Goal: Task Accomplishment & Management: Manage account settings

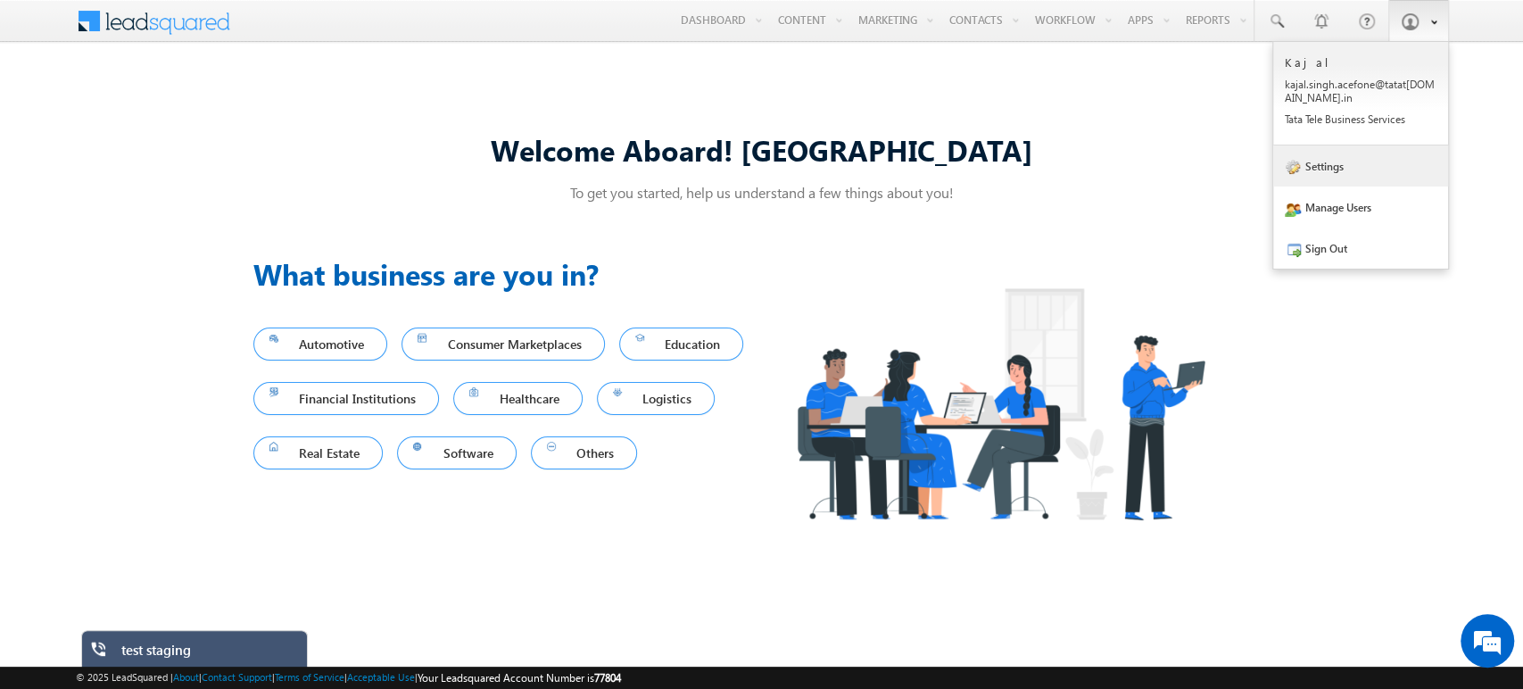
click at [1328, 166] on link "Settings" at bounding box center [1360, 165] width 175 height 41
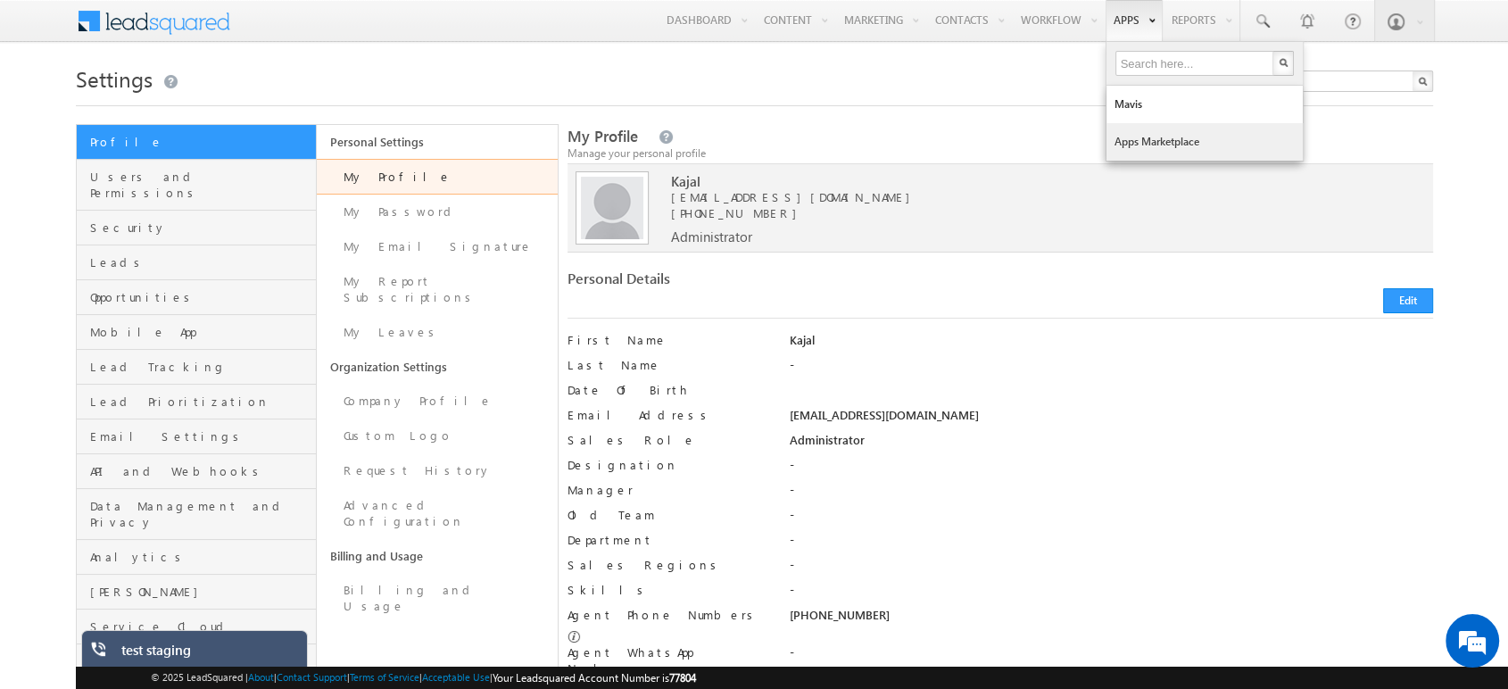
click at [1155, 137] on link "Apps Marketplace" at bounding box center [1204, 141] width 196 height 37
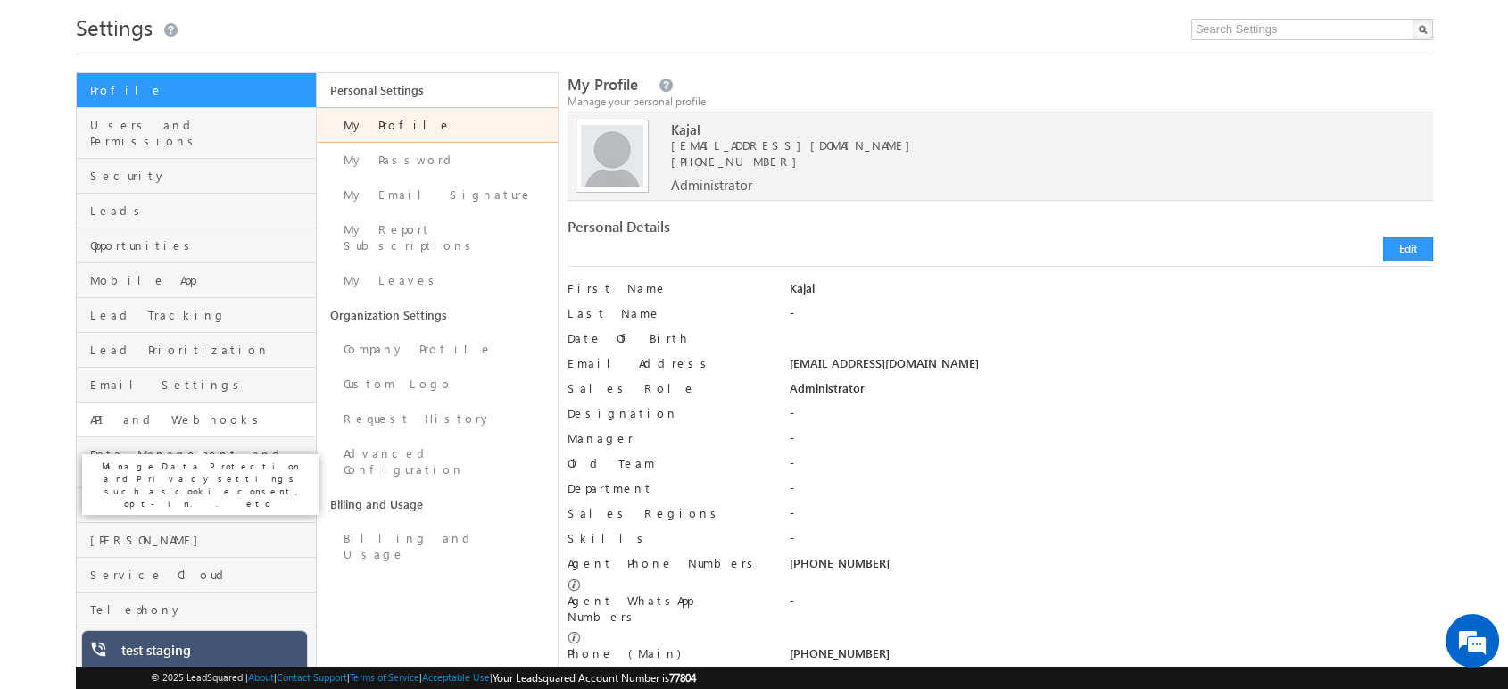
scroll to position [54, 0]
click at [171, 409] on span "API and Webhooks" at bounding box center [201, 417] width 222 height 16
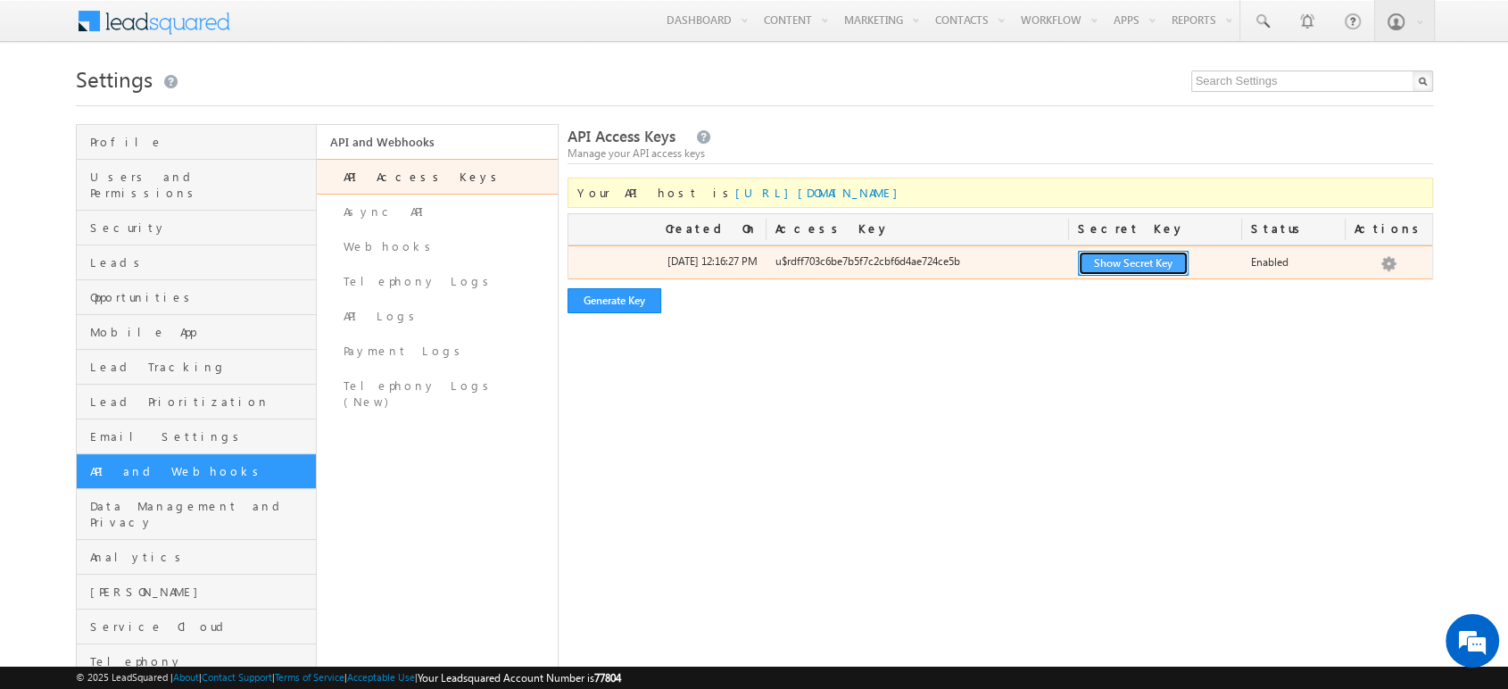
click at [1117, 260] on button "Show Secret Key" at bounding box center [1133, 263] width 111 height 25
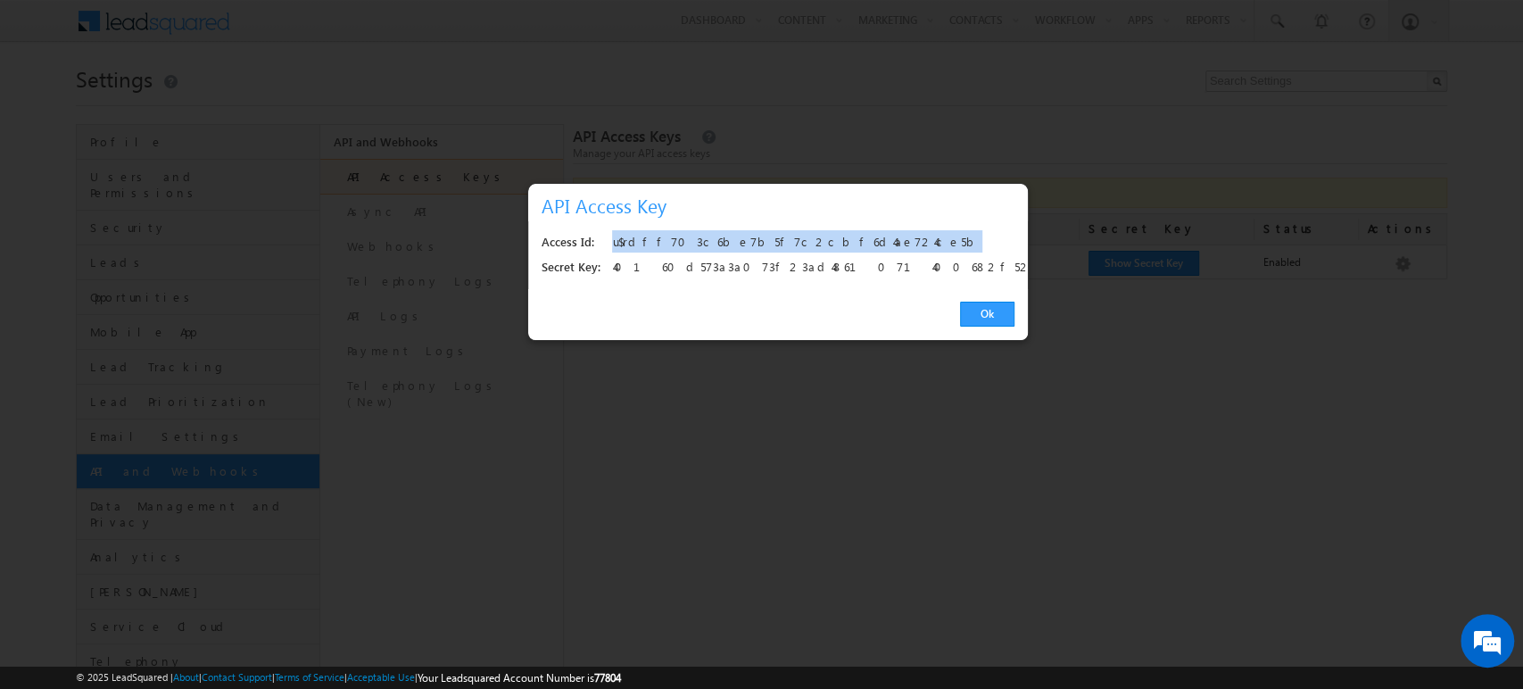
drag, startPoint x: 821, startPoint y: 236, endPoint x: 610, endPoint y: 245, distance: 210.8
click at [610, 245] on div "Access Id: u$rdff703c6be7b5f7c2cbf6d4ae724ce5b" at bounding box center [778, 242] width 473 height 25
copy div "u$rdff703c6be7b5f7c2cbf6d4ae724ce5b"
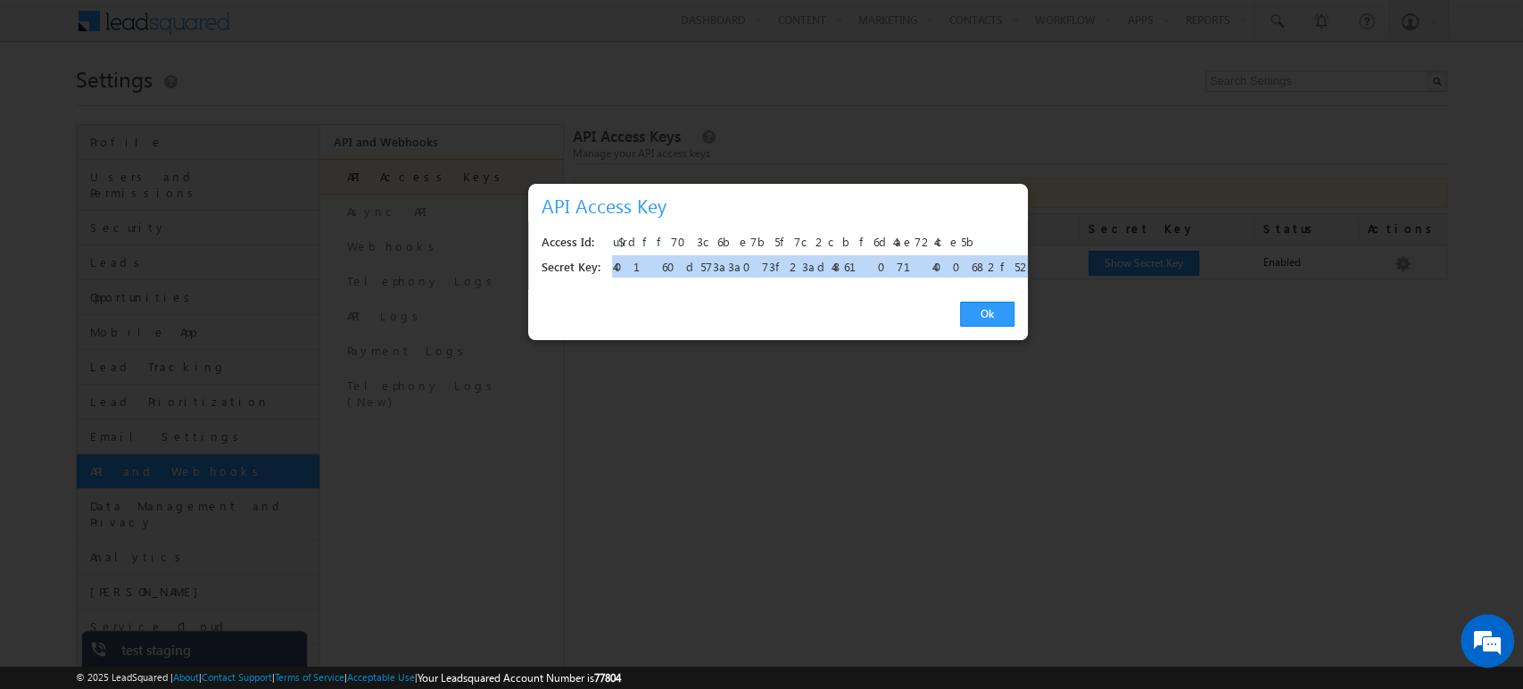
drag, startPoint x: 856, startPoint y: 262, endPoint x: 613, endPoint y: 272, distance: 242.9
click at [613, 272] on div "40160d573a3a073f23ad4861071400682f524efa" at bounding box center [808, 267] width 392 height 25
copy div "40160d573a3a073f23ad4861071400682f524efa"
click at [989, 319] on link "Ok" at bounding box center [987, 314] width 54 height 25
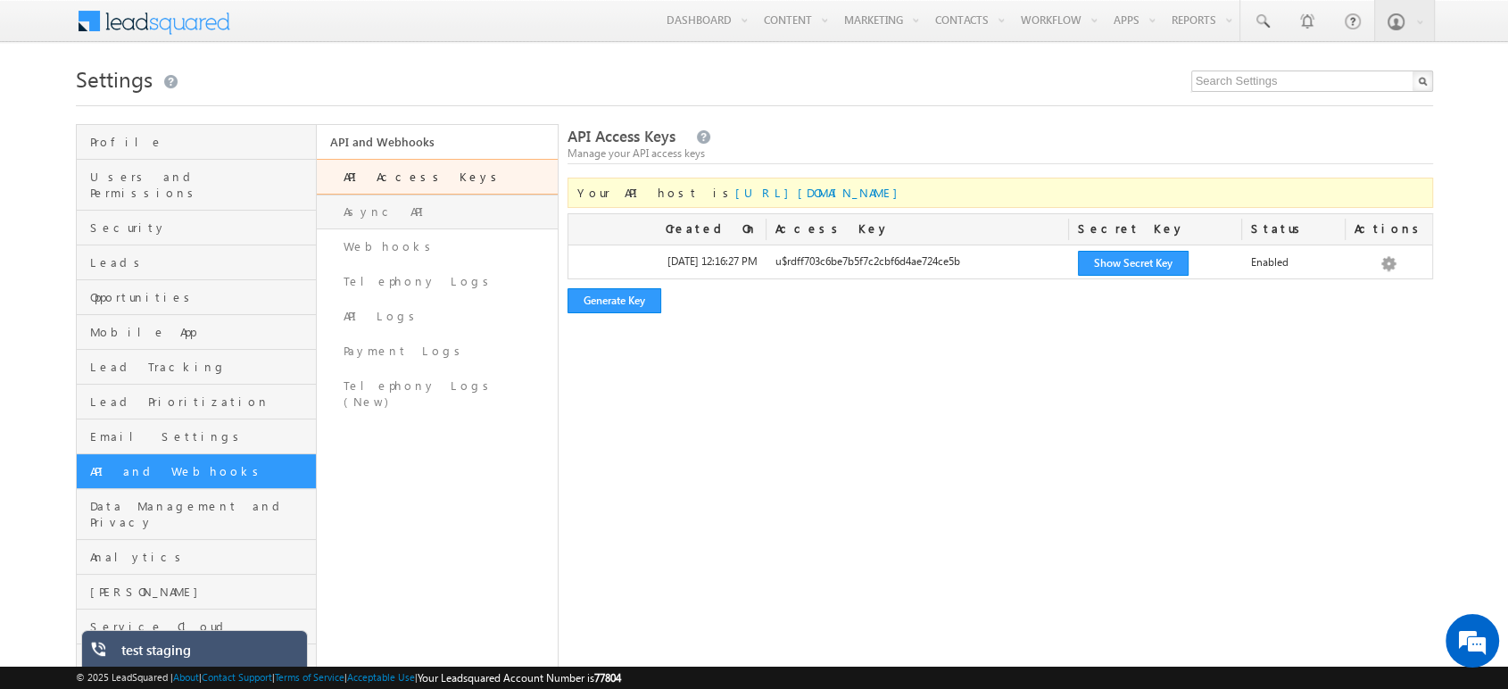
click at [436, 201] on link "Async API" at bounding box center [437, 211] width 241 height 35
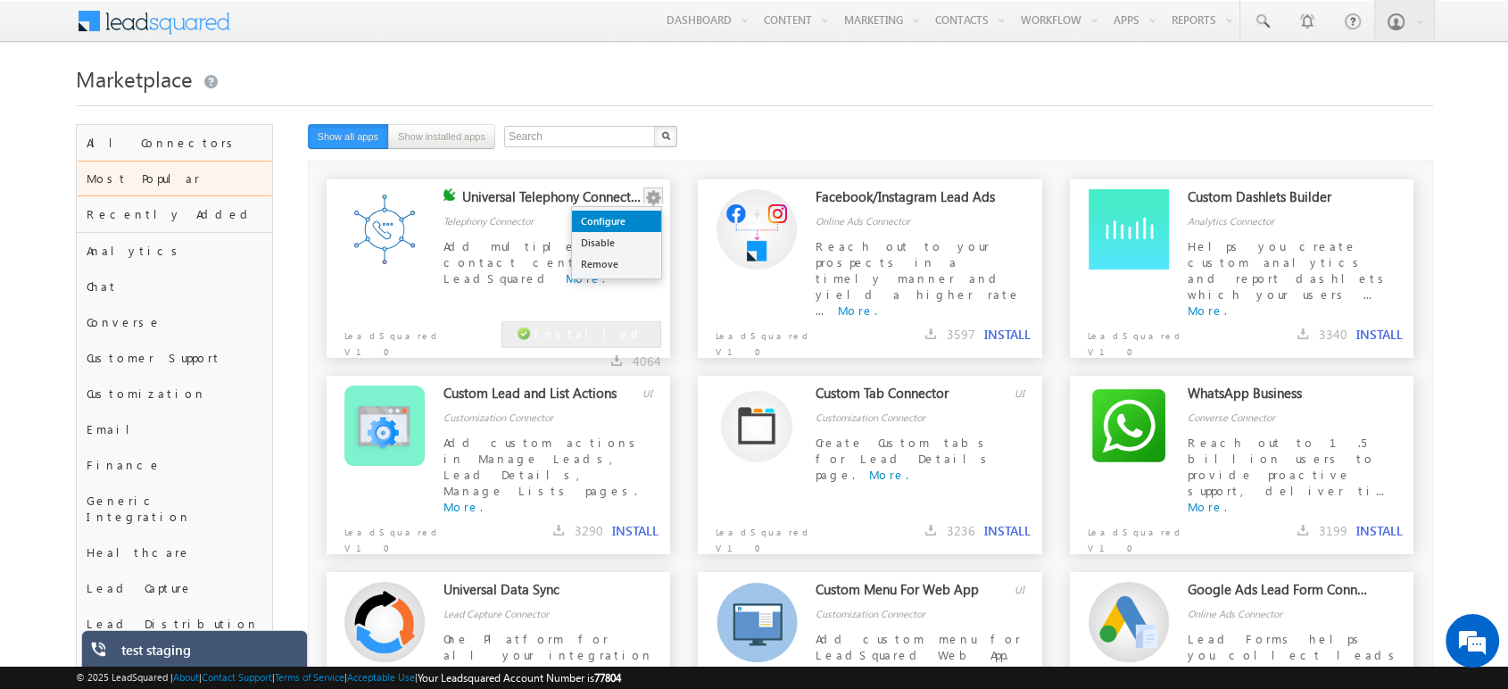
click at [650, 213] on link "Configure" at bounding box center [616, 221] width 89 height 21
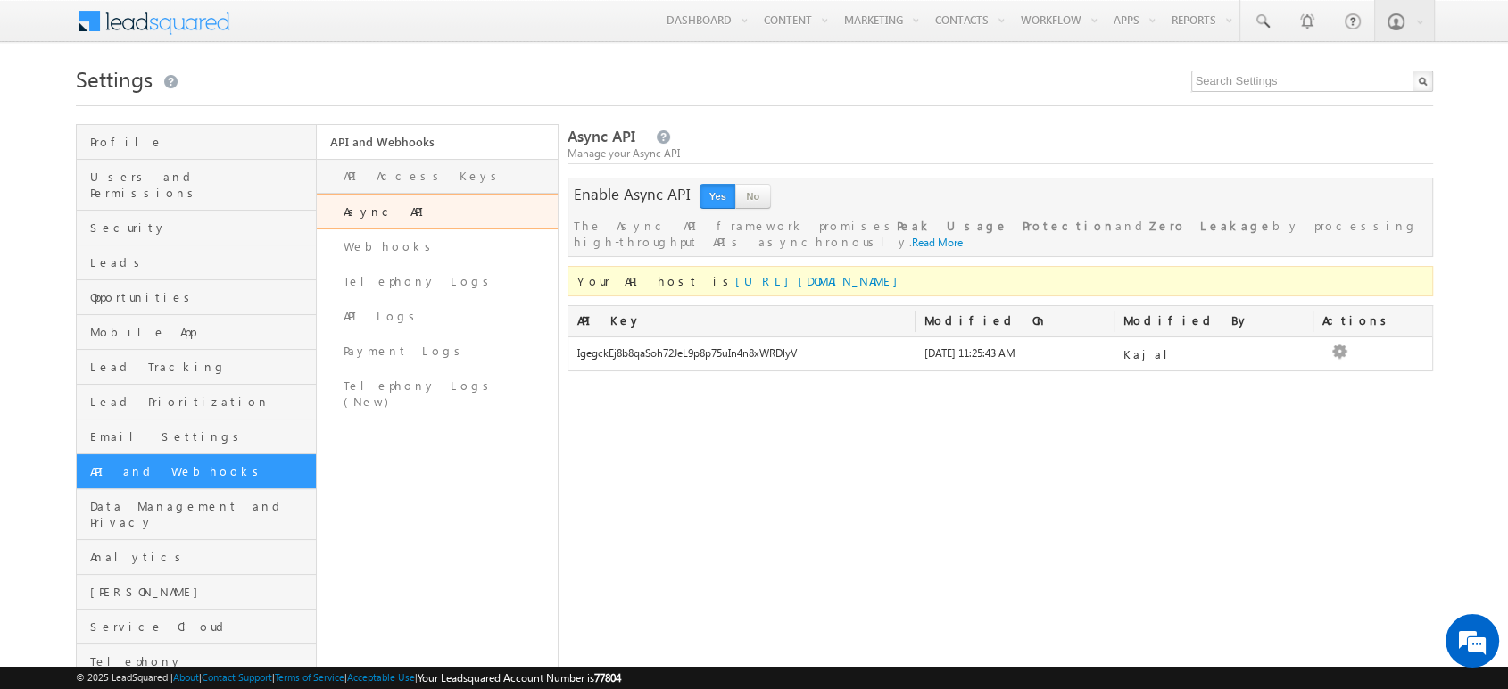
click at [468, 181] on link "API Access Keys" at bounding box center [437, 176] width 241 height 35
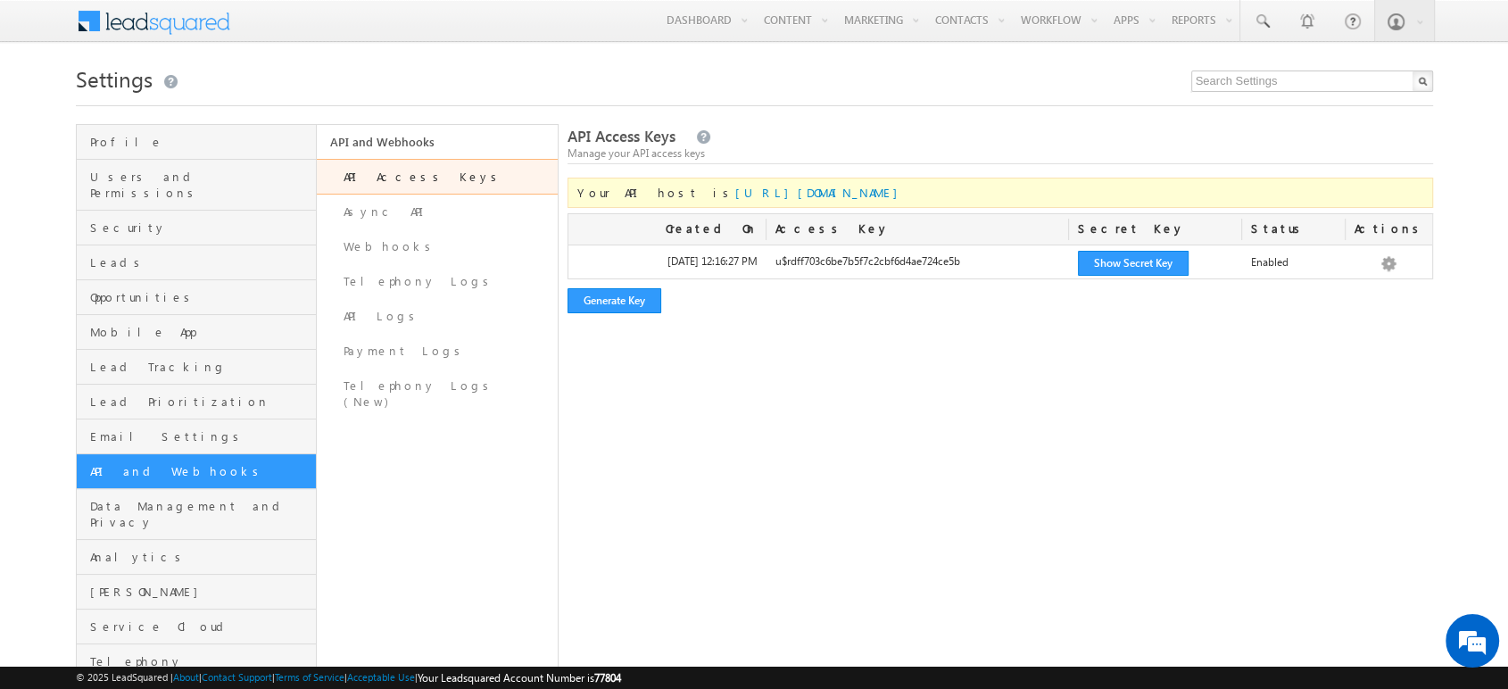
drag, startPoint x: 829, startPoint y: 196, endPoint x: 657, endPoint y: 198, distance: 172.2
click at [657, 198] on span "Your API host is [URL][DOMAIN_NAME]" at bounding box center [741, 192] width 329 height 15
copy link "https://api-in21.leadsquared.com"
click at [428, 218] on link "Async API" at bounding box center [437, 211] width 241 height 35
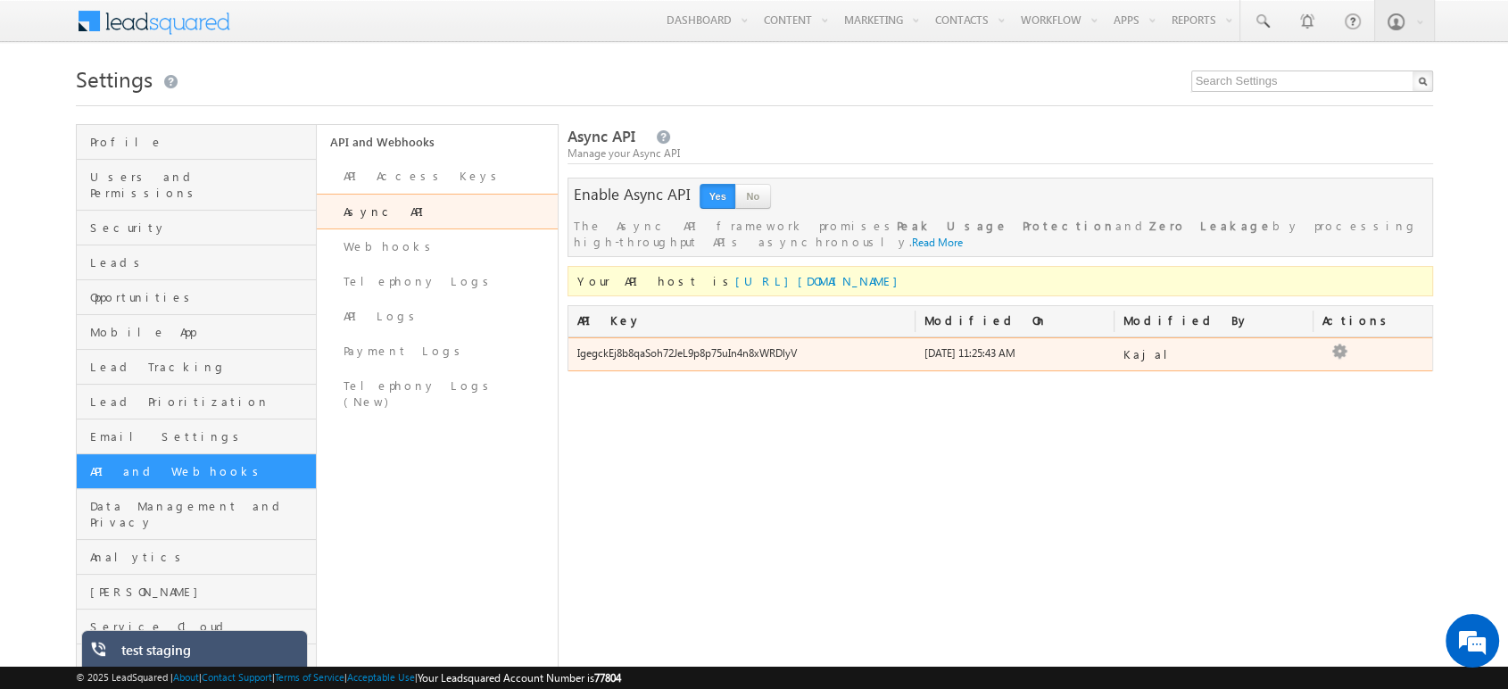
click at [715, 345] on div "IgegckEj8b8qaSoh72JeL9p8p75uIn4n8xWRDlyV" at bounding box center [741, 357] width 347 height 25
copy div "IgegckEj8b8qaSoh72JeL9p8p75uIn4n8xWRDlyV"
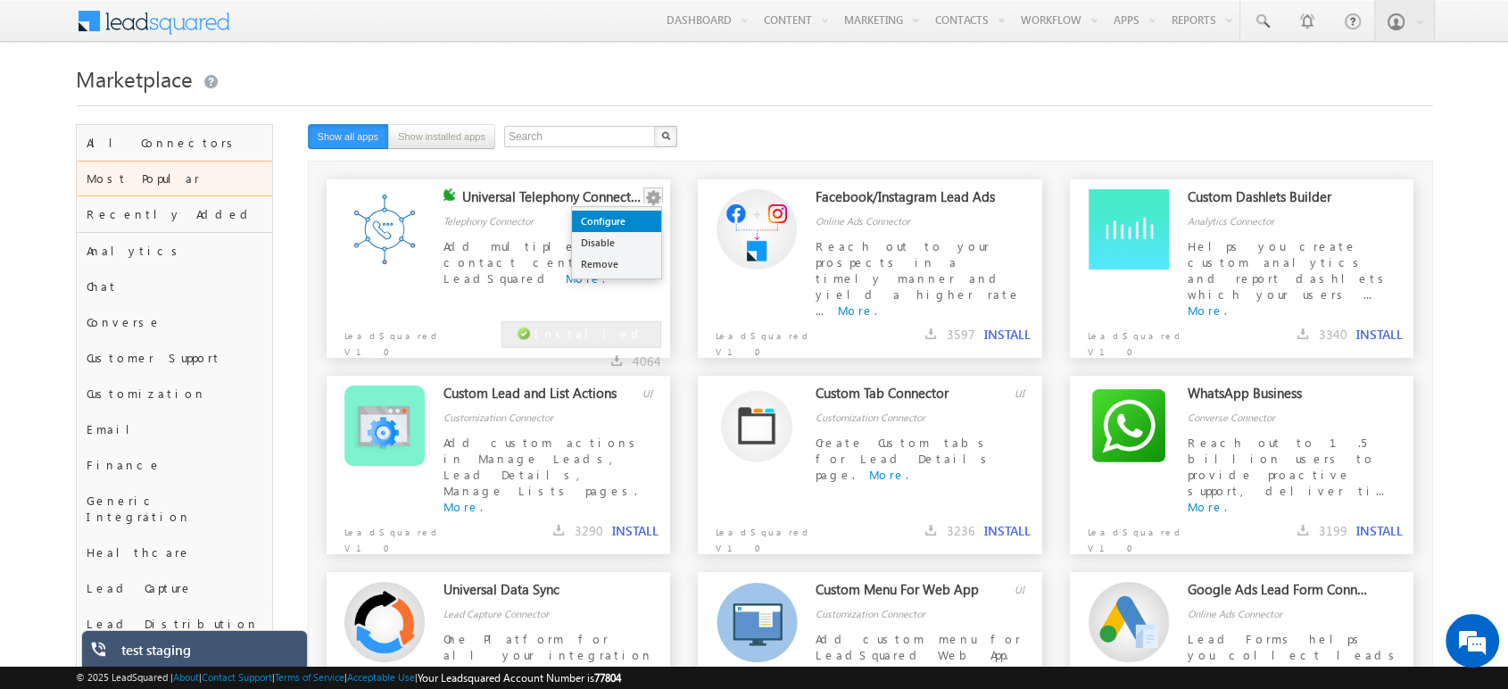
click at [642, 212] on link "Configure" at bounding box center [616, 221] width 89 height 21
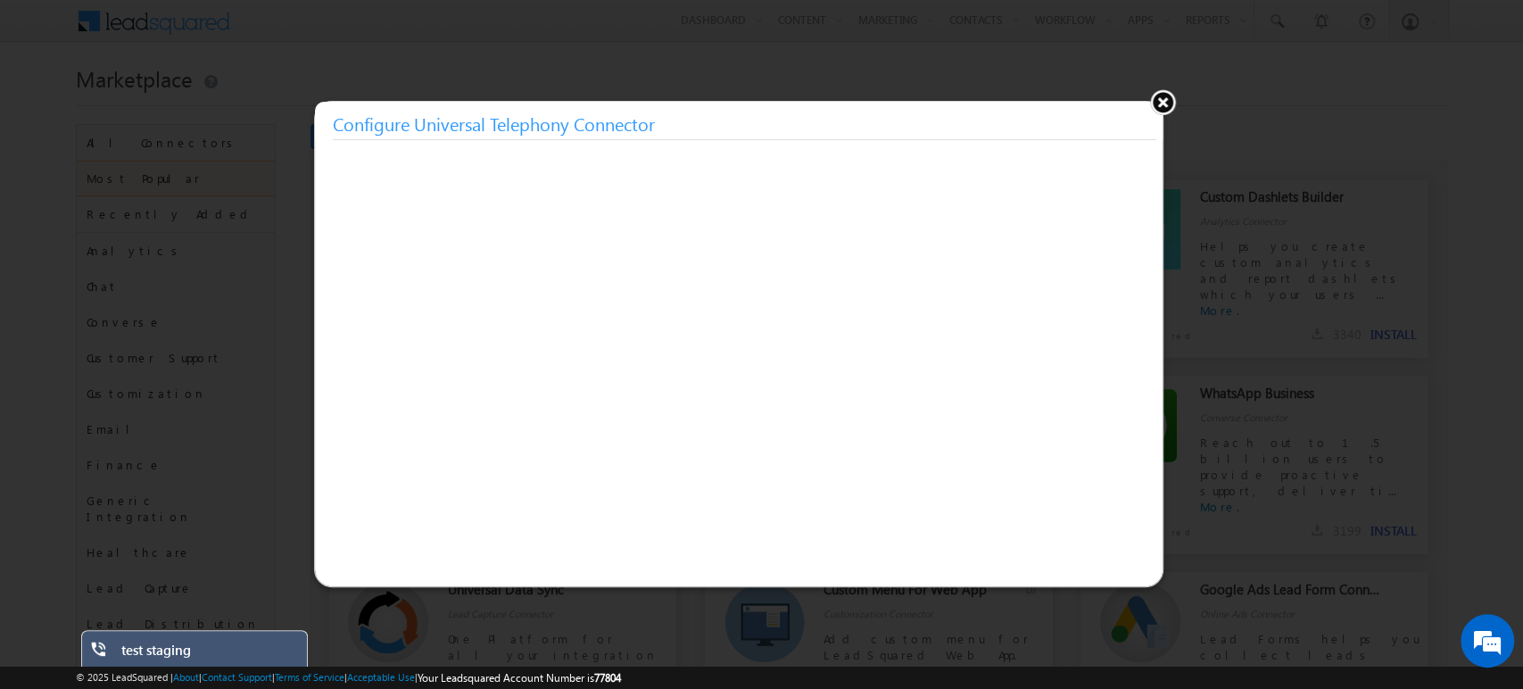
click at [1154, 106] on button at bounding box center [1162, 101] width 27 height 27
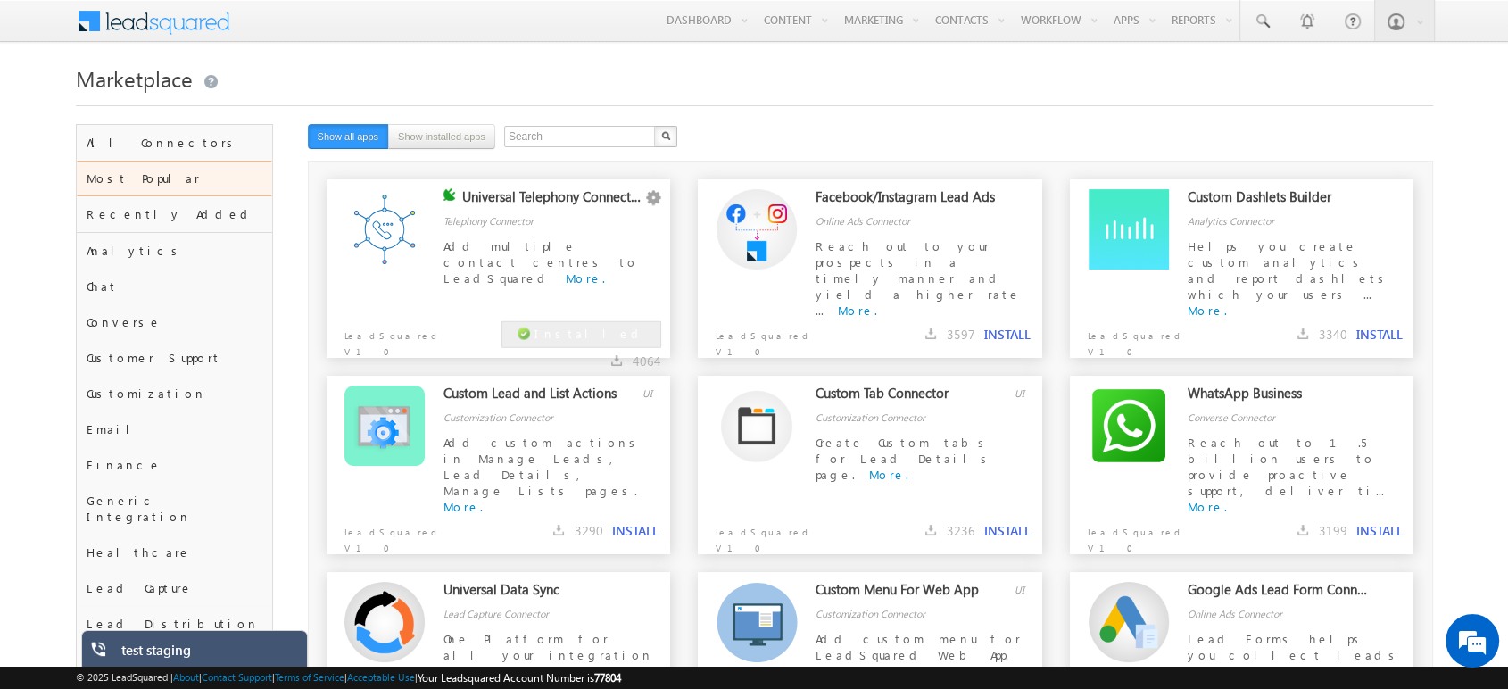
click at [1023, 120] on div "Marketplace" at bounding box center [754, 92] width 1357 height 64
click at [642, 223] on link "Configure" at bounding box center [616, 221] width 89 height 21
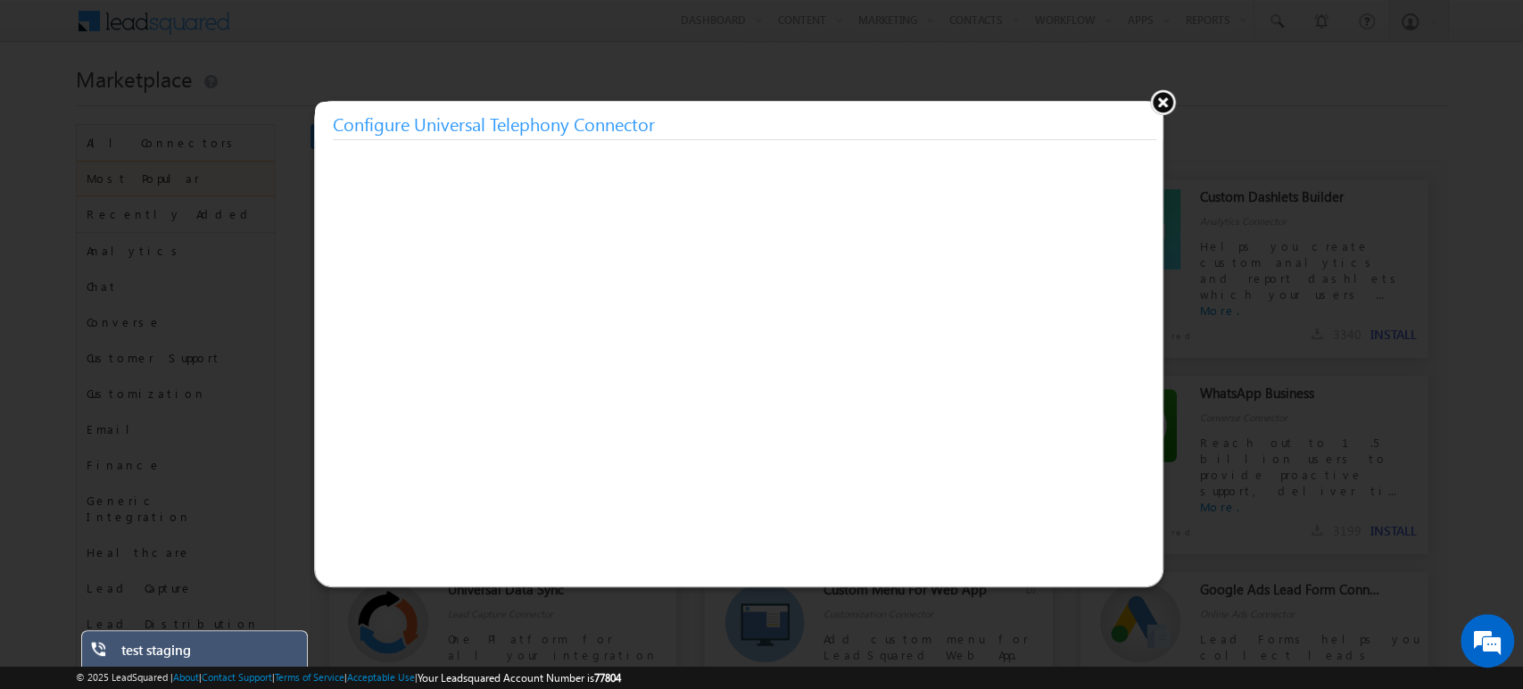
click at [1162, 98] on button at bounding box center [1162, 101] width 27 height 27
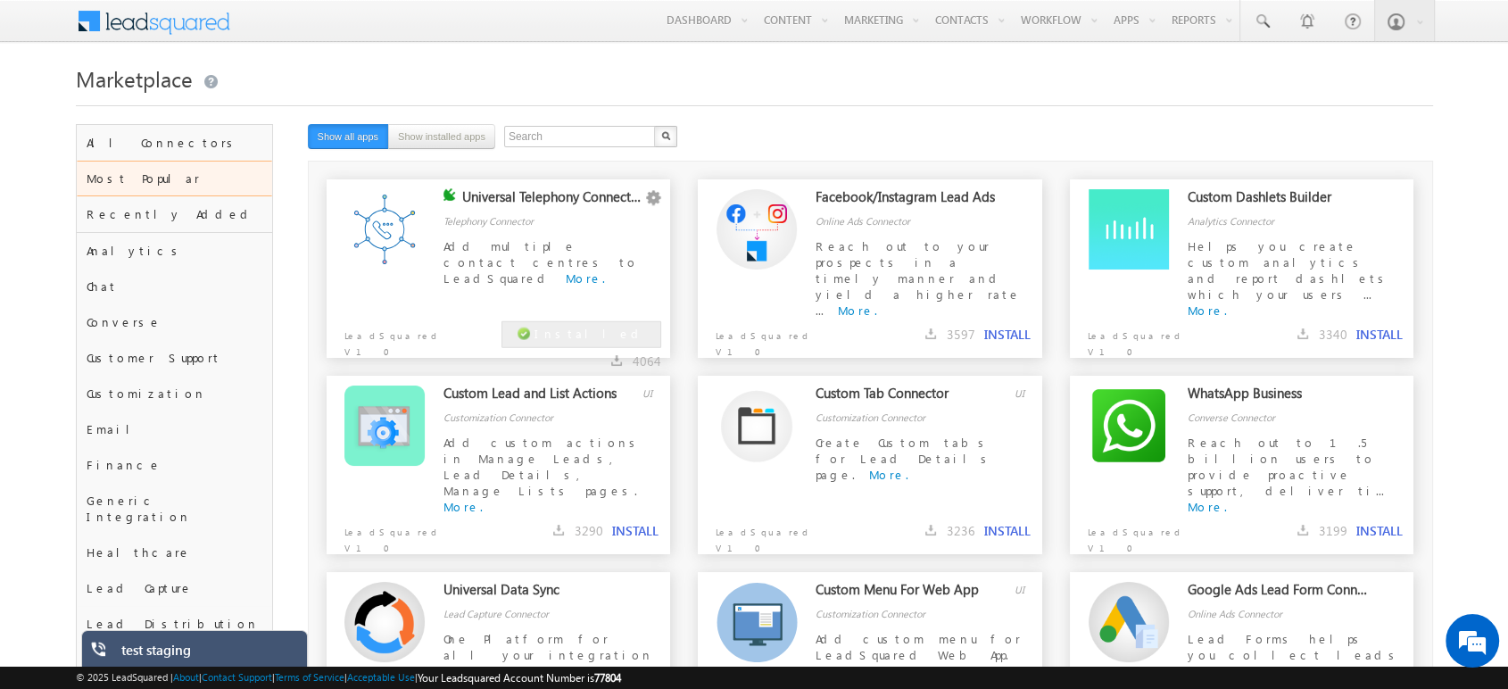
click at [229, 654] on div "test staging" at bounding box center [207, 653] width 173 height 25
